Goal: Navigation & Orientation: Find specific page/section

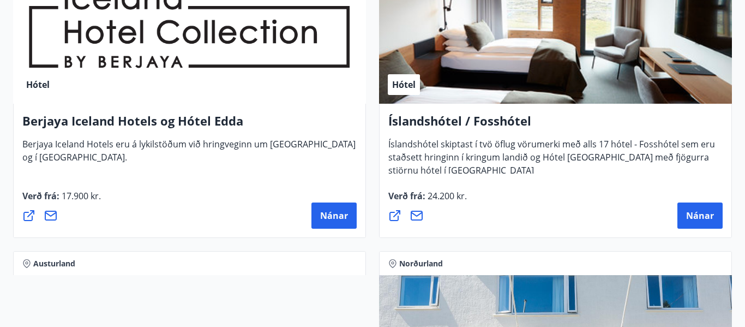
scroll to position [2093, 0]
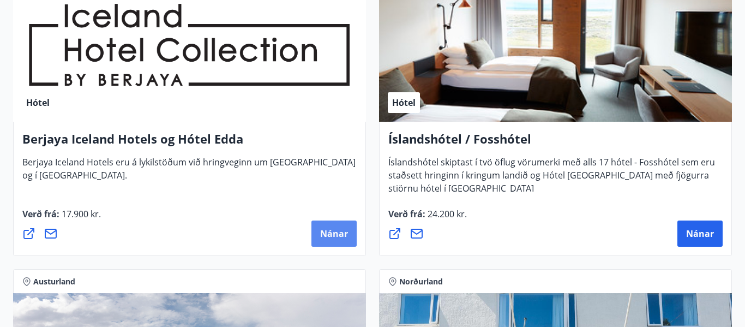
click at [336, 235] on span "Nánar" at bounding box center [334, 233] width 28 height 12
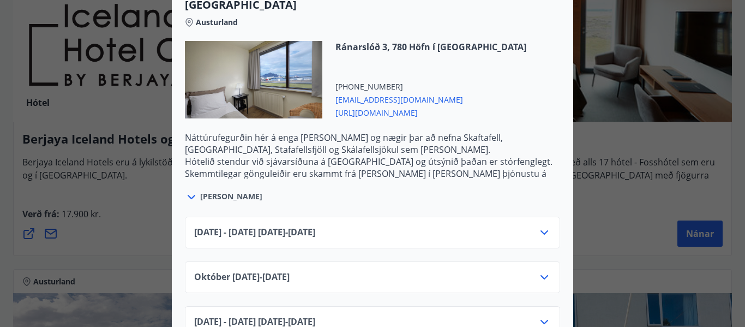
scroll to position [1767, 0]
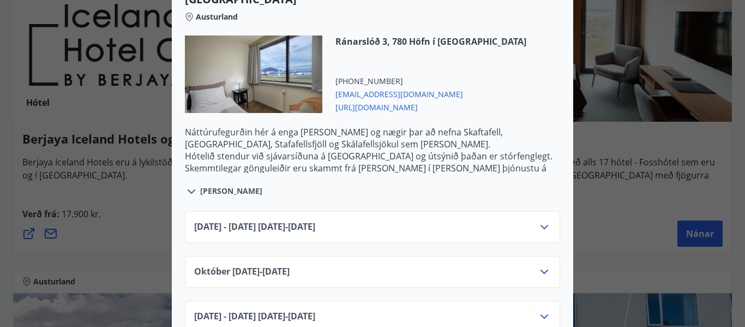
click at [541, 226] on icon at bounding box center [543, 226] width 13 height 13
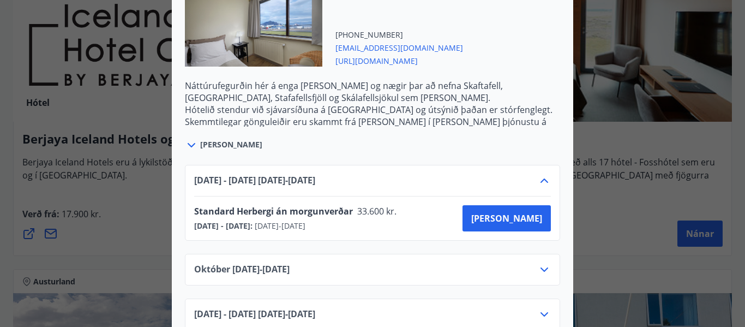
scroll to position [1814, 0]
click at [194, 144] on icon at bounding box center [191, 144] width 13 height 13
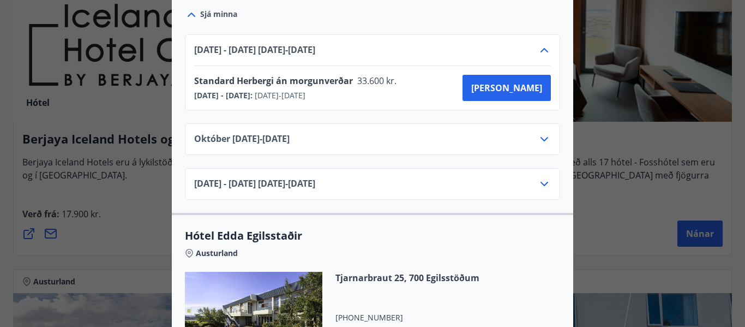
scroll to position [1964, 0]
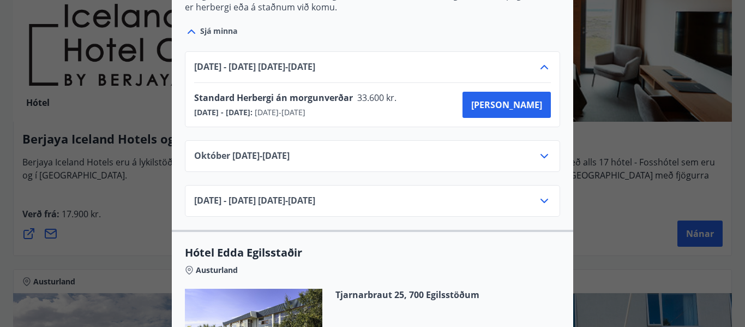
click at [548, 194] on icon at bounding box center [543, 200] width 13 height 13
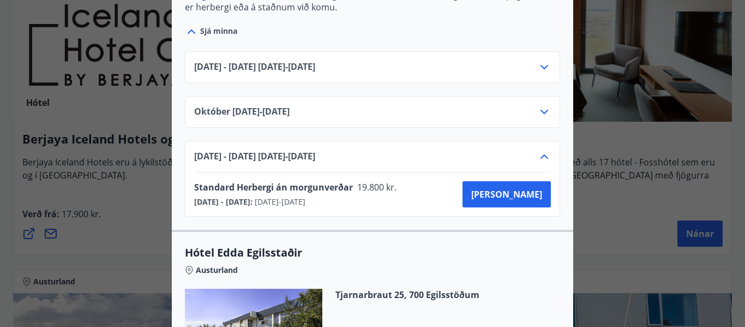
click at [539, 150] on icon at bounding box center [543, 156] width 13 height 13
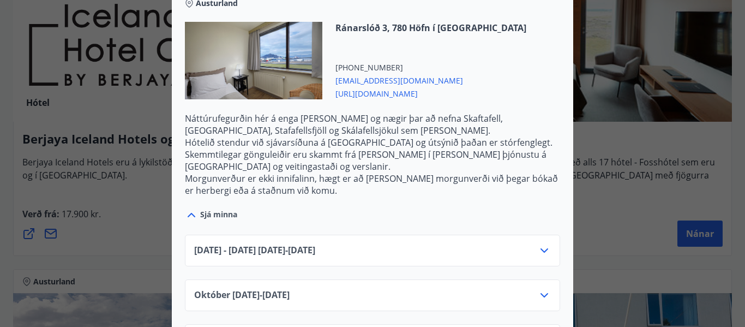
scroll to position [1779, 0]
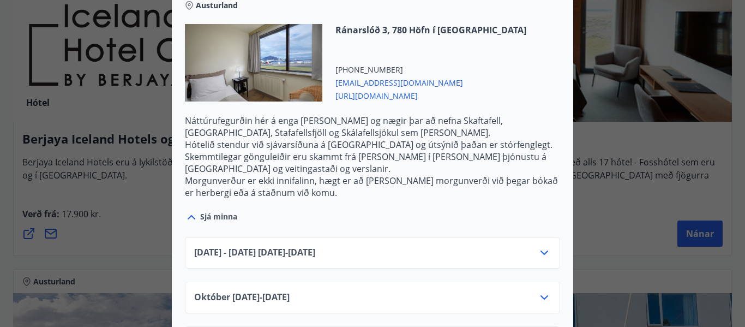
click at [107, 182] on div at bounding box center [372, 163] width 745 height 327
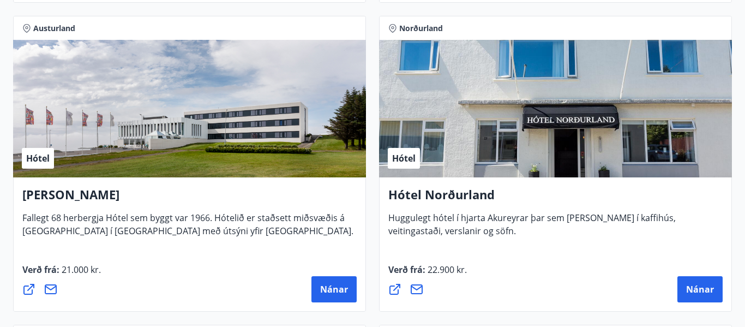
scroll to position [2347, 0]
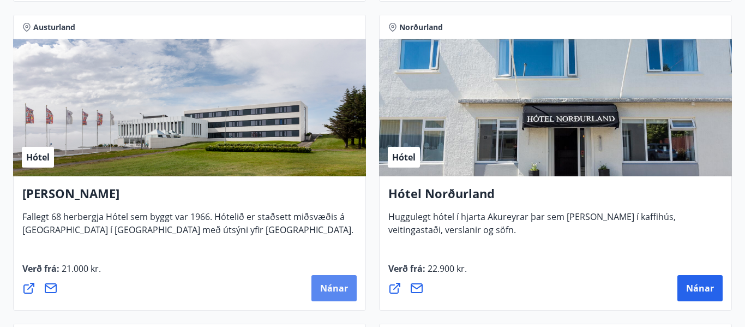
click at [335, 283] on span "Nánar" at bounding box center [334, 288] width 28 height 12
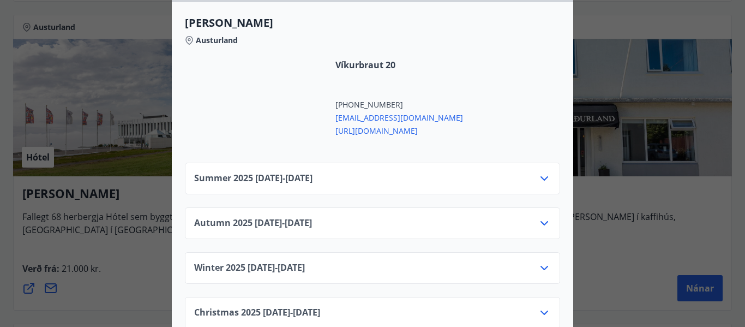
scroll to position [432, 0]
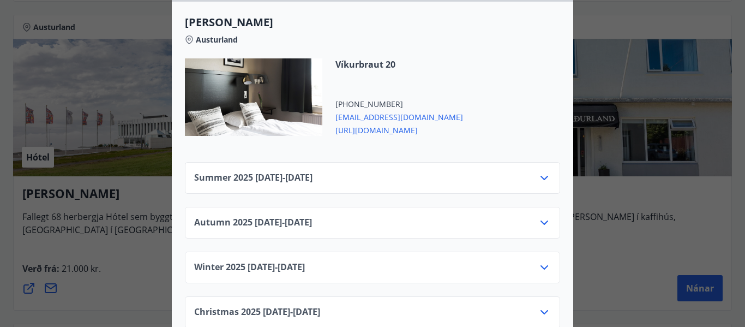
click at [547, 177] on icon at bounding box center [543, 177] width 13 height 13
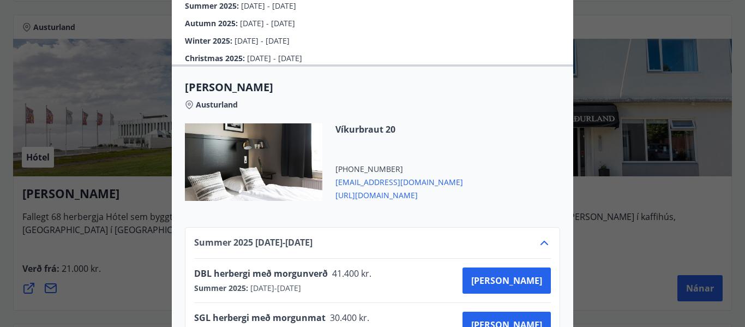
scroll to position [366, 0]
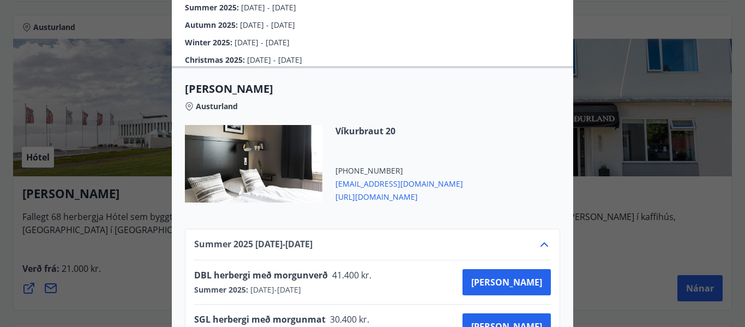
click at [83, 248] on div at bounding box center [372, 163] width 745 height 327
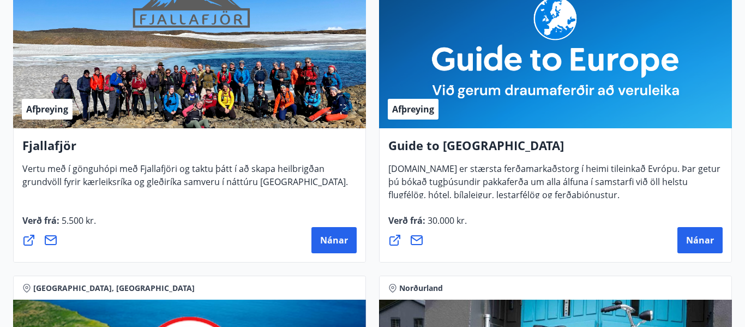
scroll to position [0, 0]
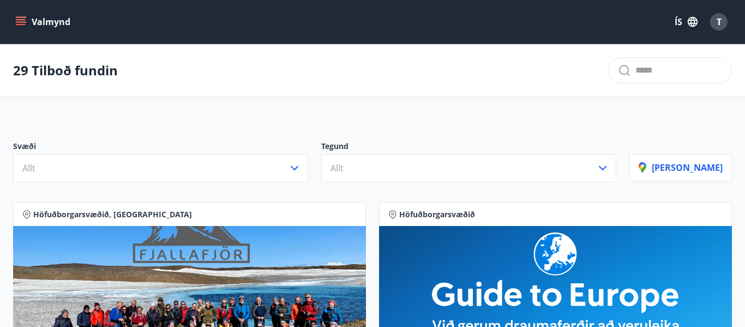
click at [20, 23] on icon "menu" at bounding box center [20, 21] width 11 height 11
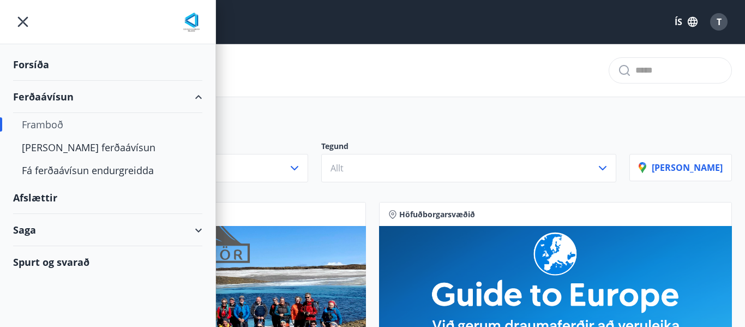
click at [27, 201] on div "Afslættir" at bounding box center [107, 198] width 189 height 32
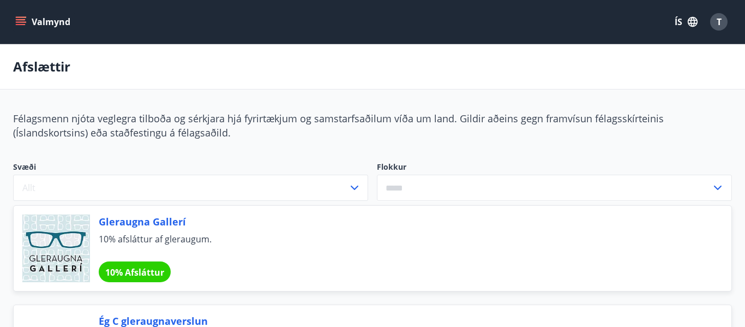
click at [714, 24] on div "T" at bounding box center [718, 21] width 17 height 17
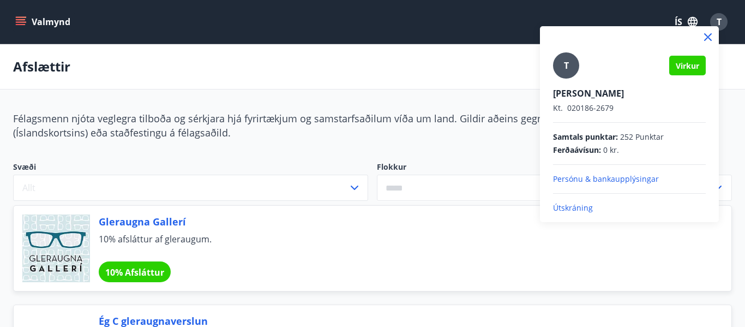
click at [704, 39] on icon at bounding box center [707, 37] width 13 height 13
